Goal: Entertainment & Leisure: Consume media (video, audio)

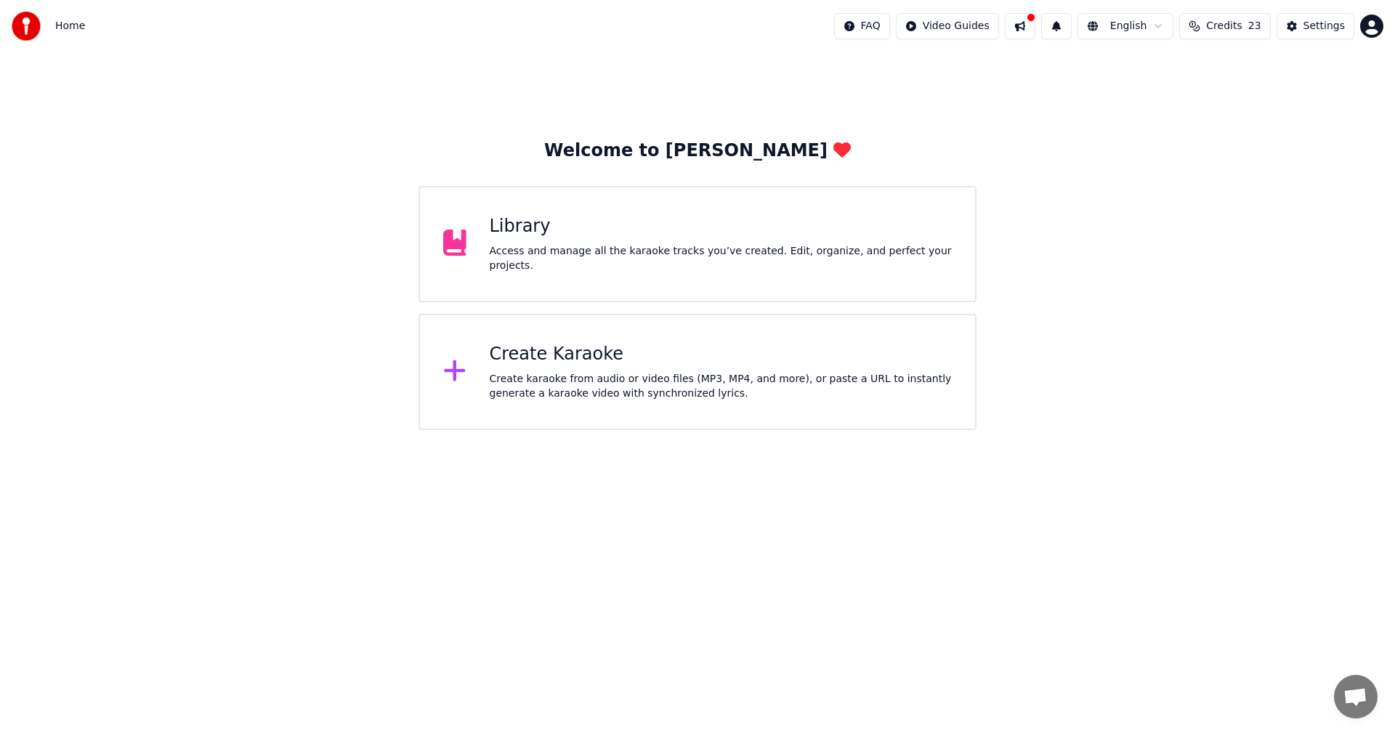
click at [572, 248] on div "Library Access and manage all the karaoke tracks you’ve created. Edit, organize…" at bounding box center [721, 244] width 463 height 58
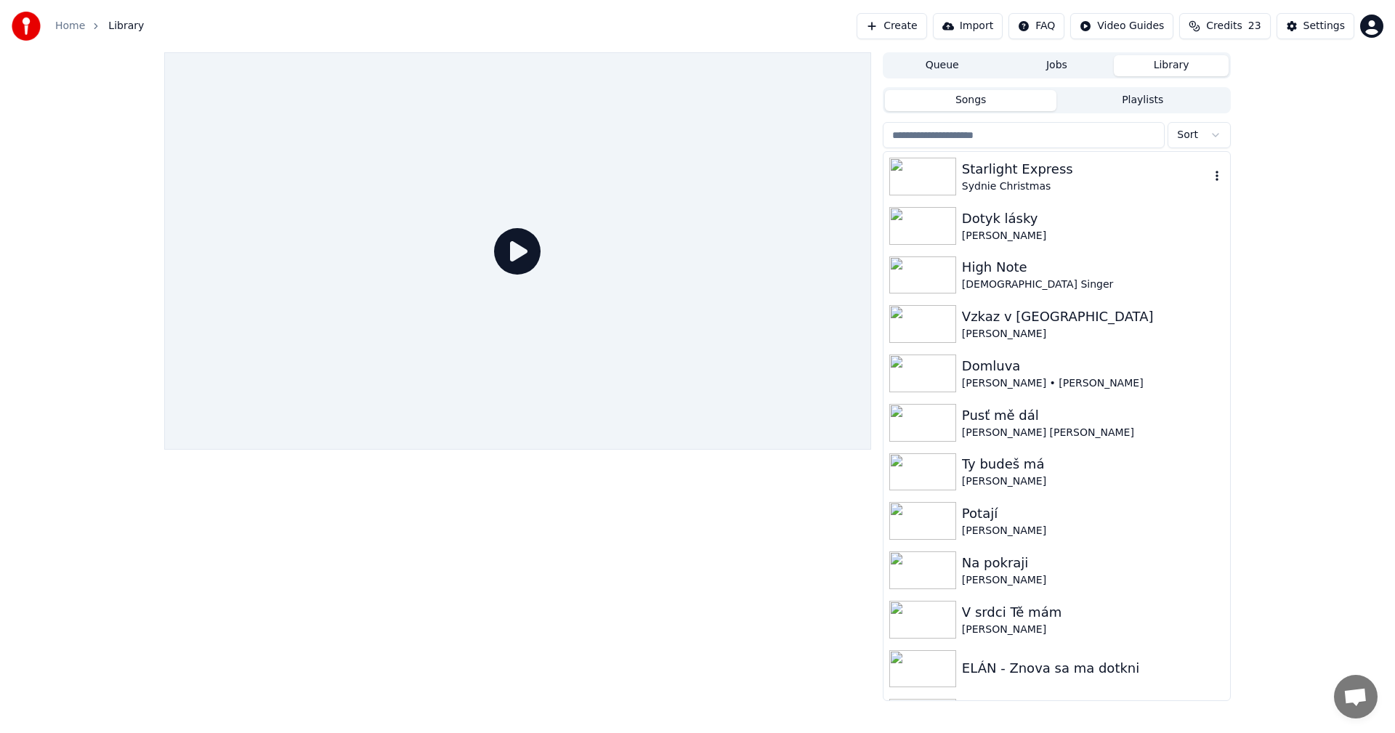
click at [945, 179] on img at bounding box center [922, 177] width 67 height 38
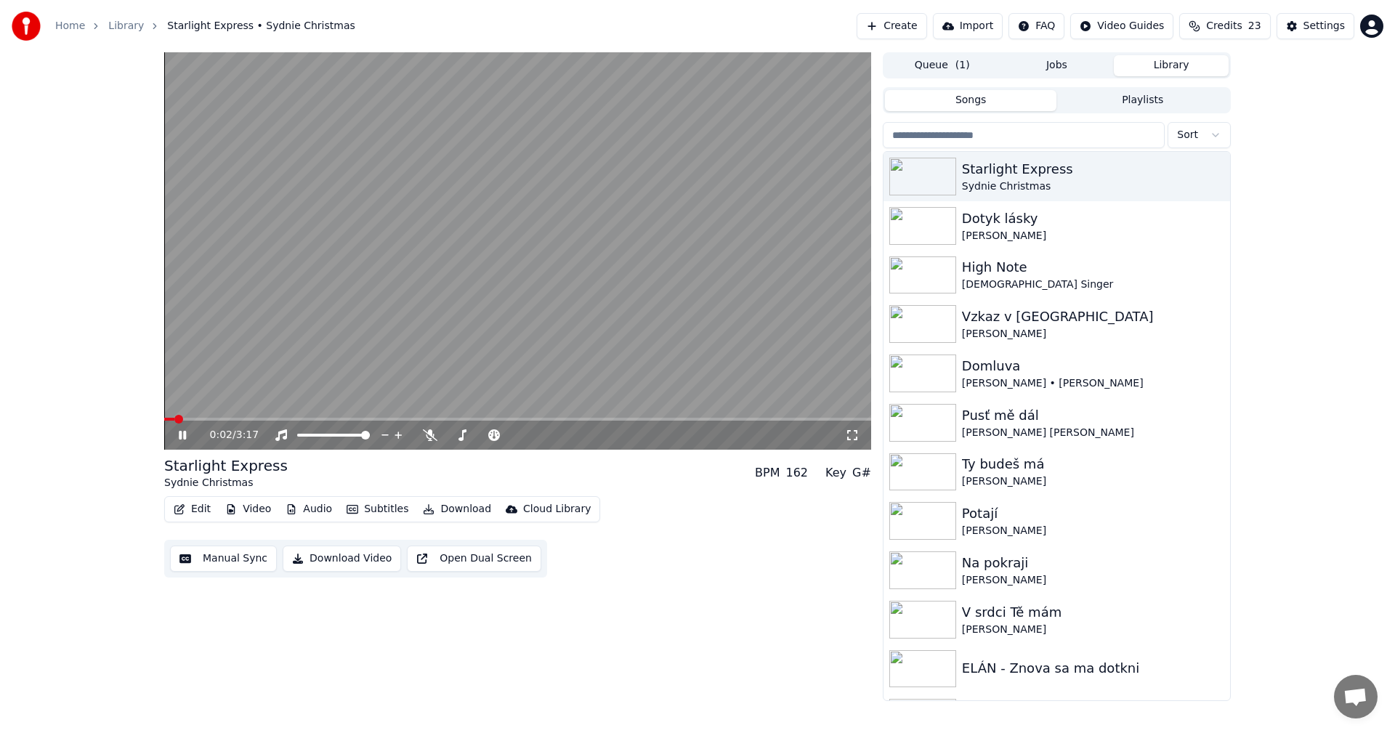
click at [186, 434] on icon at bounding box center [182, 435] width 7 height 9
click at [164, 422] on span at bounding box center [168, 419] width 9 height 9
click at [179, 437] on icon at bounding box center [182, 435] width 9 height 10
